Goal: Transaction & Acquisition: Obtain resource

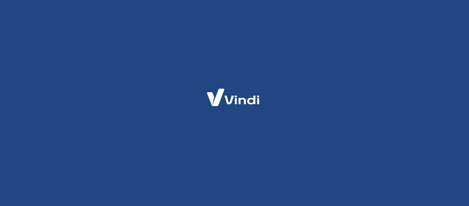
click at [78, 0] on html at bounding box center [234, 0] width 469 height 0
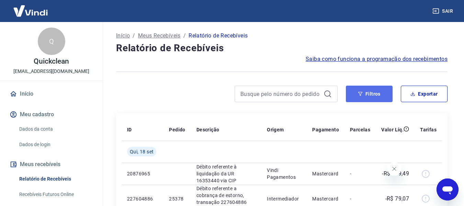
click at [361, 95] on icon "button" at bounding box center [360, 93] width 5 height 5
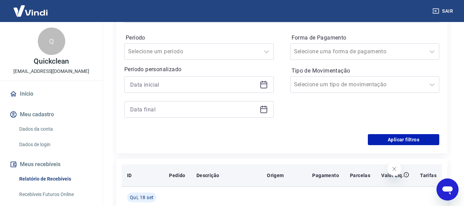
scroll to position [137, 0]
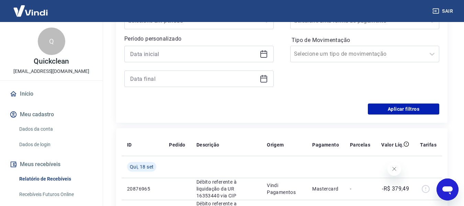
click at [263, 55] on icon at bounding box center [263, 54] width 8 height 8
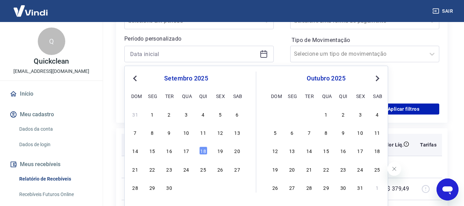
drag, startPoint x: 205, startPoint y: 149, endPoint x: 192, endPoint y: 152, distance: 13.4
click at [205, 148] on div "18" at bounding box center [203, 150] width 8 height 8
click at [186, 150] on th "Pedido" at bounding box center [176, 145] width 27 height 22
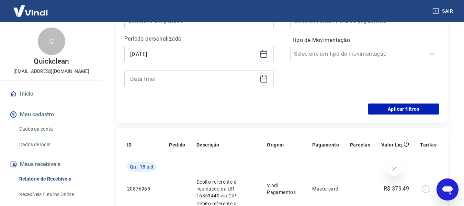
click at [267, 52] on icon at bounding box center [263, 54] width 8 height 8
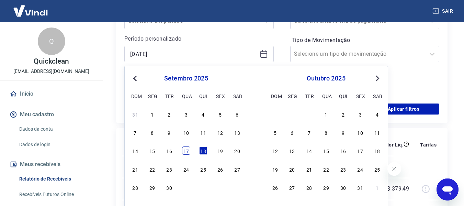
click at [186, 151] on div "17" at bounding box center [186, 150] width 8 height 8
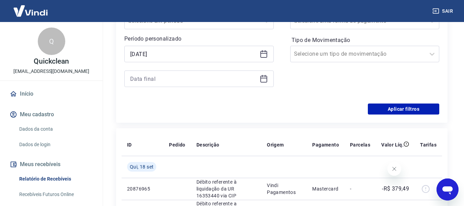
type input "[DATE]"
click at [267, 78] on icon at bounding box center [263, 78] width 8 height 8
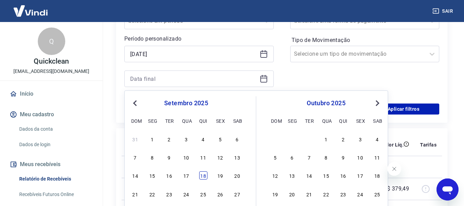
click at [203, 173] on div "18" at bounding box center [203, 175] width 8 height 8
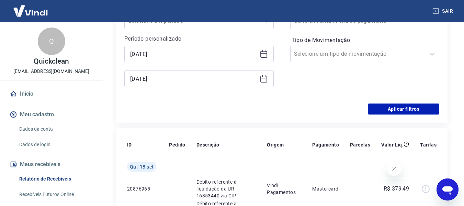
type input "[DATE]"
click at [394, 105] on button "Aplicar filtros" at bounding box center [403, 108] width 71 height 11
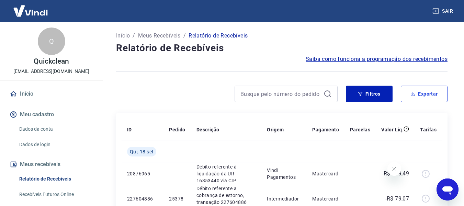
drag, startPoint x: 420, startPoint y: 97, endPoint x: 417, endPoint y: 100, distance: 4.2
click at [420, 97] on button "Exportar" at bounding box center [424, 93] width 47 height 16
type input "[DATE]"
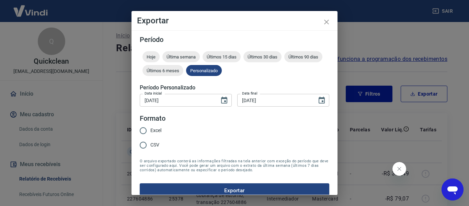
click at [159, 130] on span "Excel" at bounding box center [155, 130] width 11 height 7
click at [150, 130] on input "Excel" at bounding box center [143, 130] width 14 height 14
radio input "true"
click at [175, 186] on button "Exportar" at bounding box center [234, 190] width 189 height 14
